Goal: Information Seeking & Learning: Learn about a topic

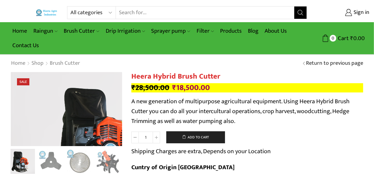
type input "[DOMAIN_NAME][EMAIL_ADDRESS][DOMAIN_NAME]"
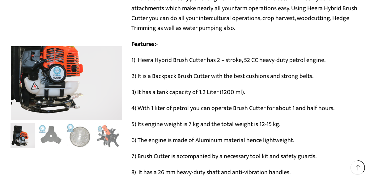
scroll to position [291, 0]
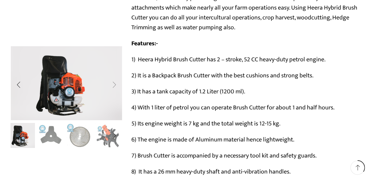
click at [115, 86] on div "Next slide" at bounding box center [114, 84] width 15 height 15
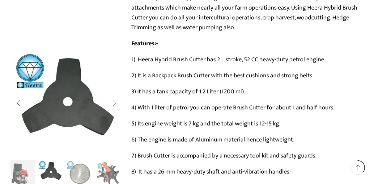
click at [116, 102] on div "Next slide" at bounding box center [114, 103] width 15 height 15
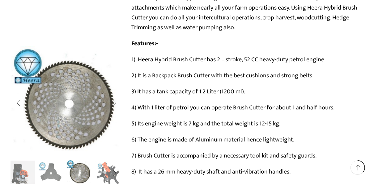
click at [113, 103] on div "Next slide" at bounding box center [114, 103] width 15 height 15
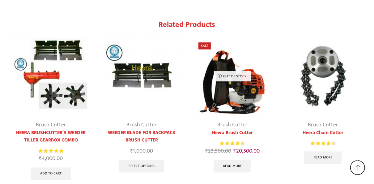
scroll to position [834, 0]
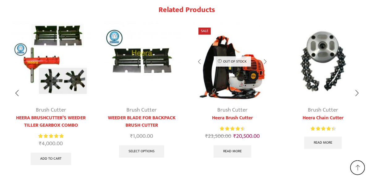
click at [237, 57] on img "3 / 5" at bounding box center [232, 61] width 80 height 80
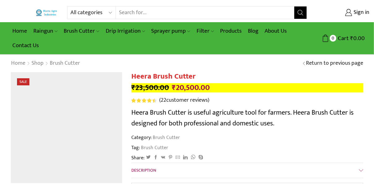
type input "[DOMAIN_NAME][EMAIL_ADDRESS][DOMAIN_NAME]"
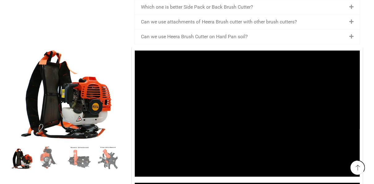
scroll to position [1107, 0]
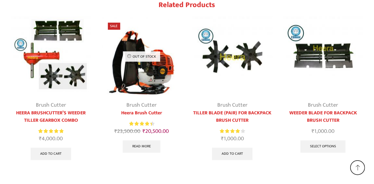
type input "[DOMAIN_NAME][EMAIL_ADDRESS][DOMAIN_NAME]"
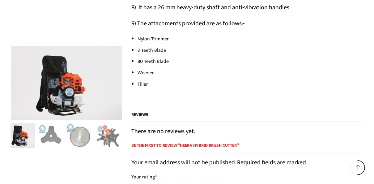
scroll to position [419, 0]
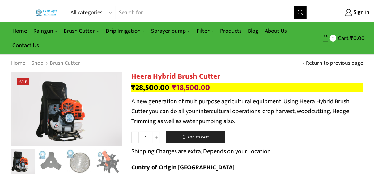
type input "[DOMAIN_NAME][EMAIL_ADDRESS][DOMAIN_NAME]"
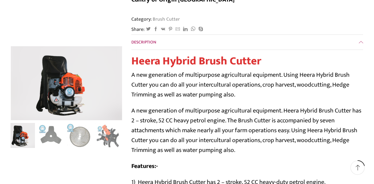
scroll to position [178, 0]
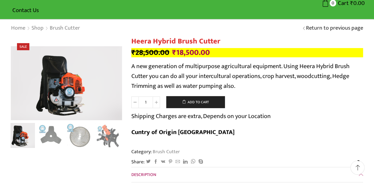
scroll to position [0, 0]
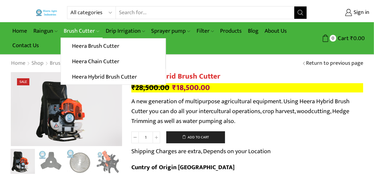
click at [82, 31] on link "Brush Cutter" at bounding box center [82, 31] width 42 height 15
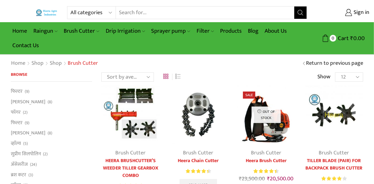
type input "[DOMAIN_NAME][EMAIL_ADDRESS][DOMAIN_NAME]"
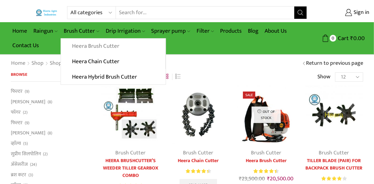
click at [87, 45] on link "Heera Brush Cutter" at bounding box center [113, 46] width 104 height 15
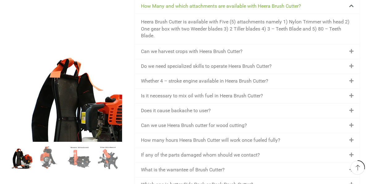
scroll to position [939, 0]
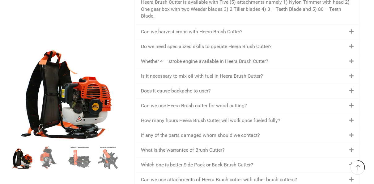
click at [253, 59] on link "Whether 4 – stroke engine available in Heera Brush Cutter?" at bounding box center [204, 61] width 127 height 6
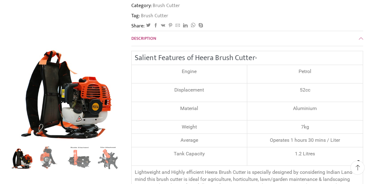
scroll to position [138, 0]
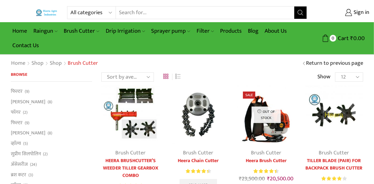
type input "[DOMAIN_NAME][EMAIL_ADDRESS][DOMAIN_NAME]"
click at [198, 105] on img at bounding box center [198, 115] width 58 height 58
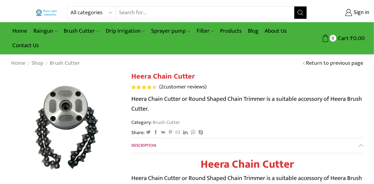
type input "[DOMAIN_NAME][EMAIL_ADDRESS][DOMAIN_NAME]"
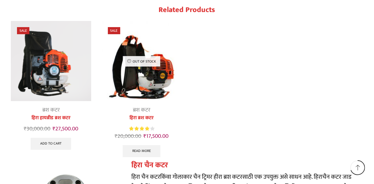
scroll to position [1571, 0]
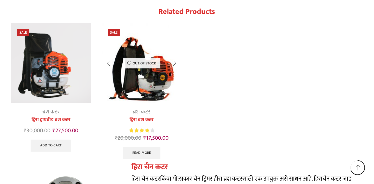
click at [160, 72] on img "2 / 2" at bounding box center [142, 63] width 80 height 80
click at [155, 67] on img "2 / 2" at bounding box center [142, 63] width 80 height 80
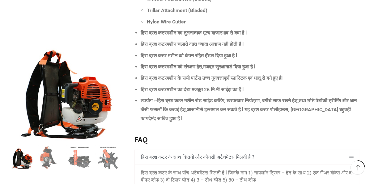
scroll to position [517, 0]
